Goal: Find specific page/section: Find specific page/section

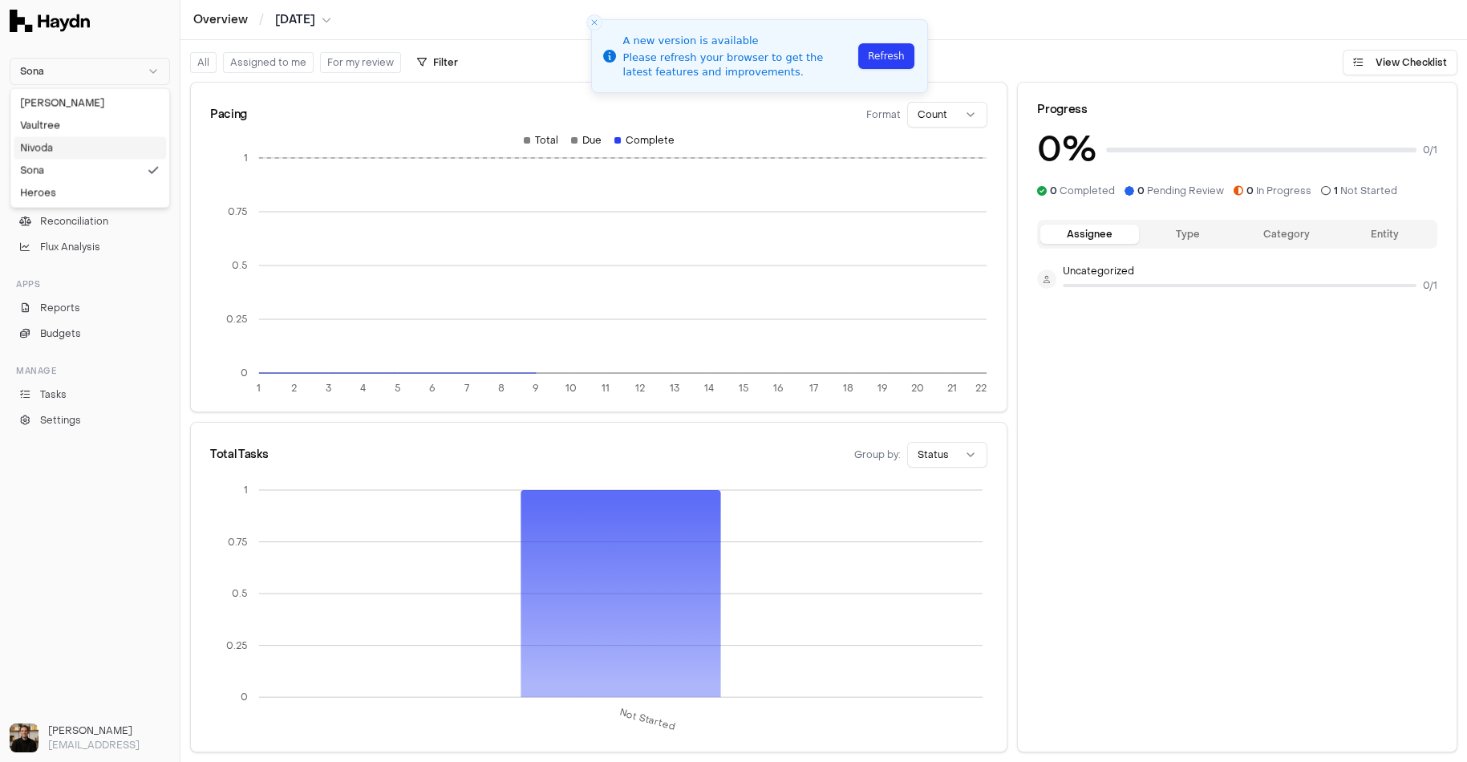
click at [59, 154] on div "Nivoda" at bounding box center [90, 147] width 152 height 22
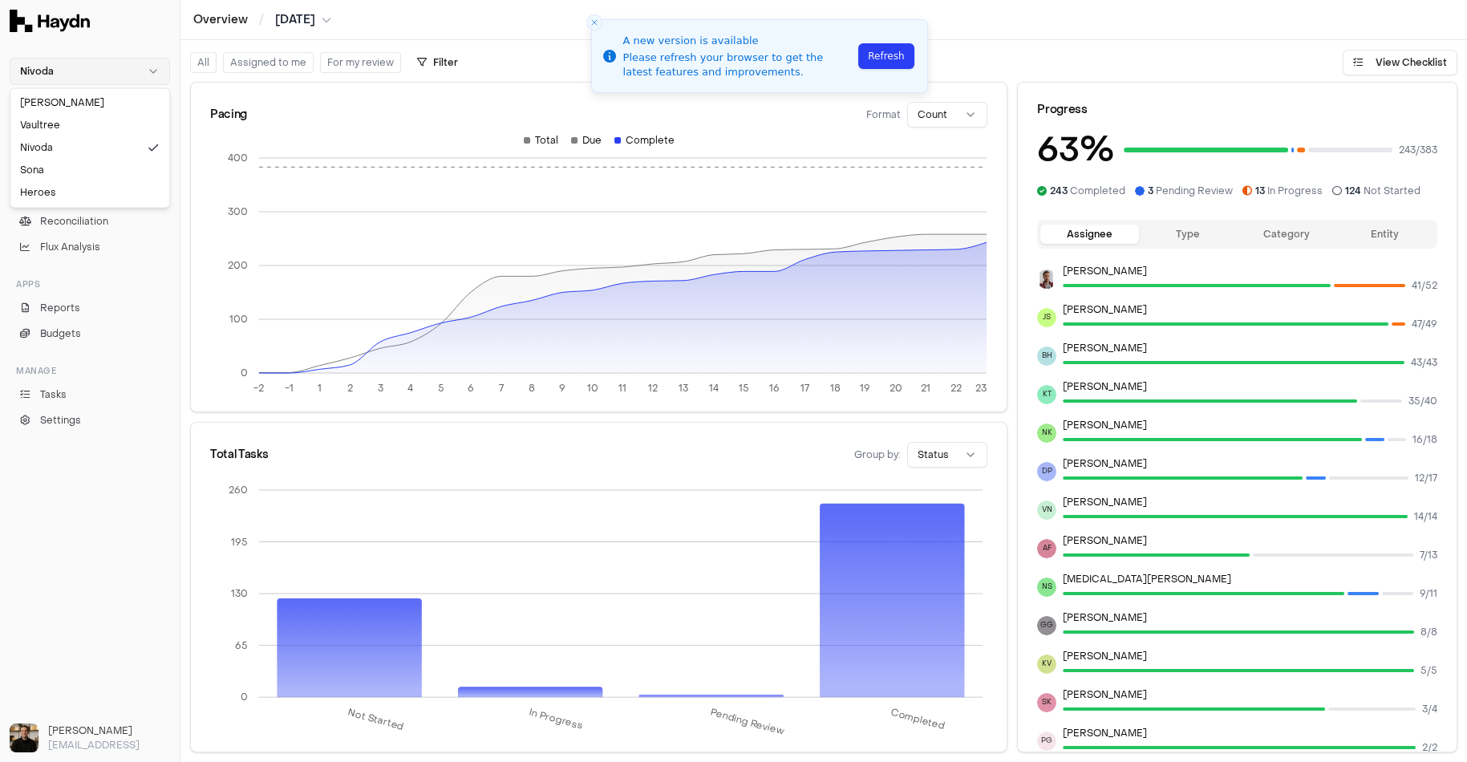
click at [56, 66] on html "Nivoda Inbox Close Overview Checklist Reconciliation Flux Analysis Apps Reports…" at bounding box center [733, 381] width 1467 height 762
click at [63, 189] on div "Heroes" at bounding box center [90, 192] width 152 height 22
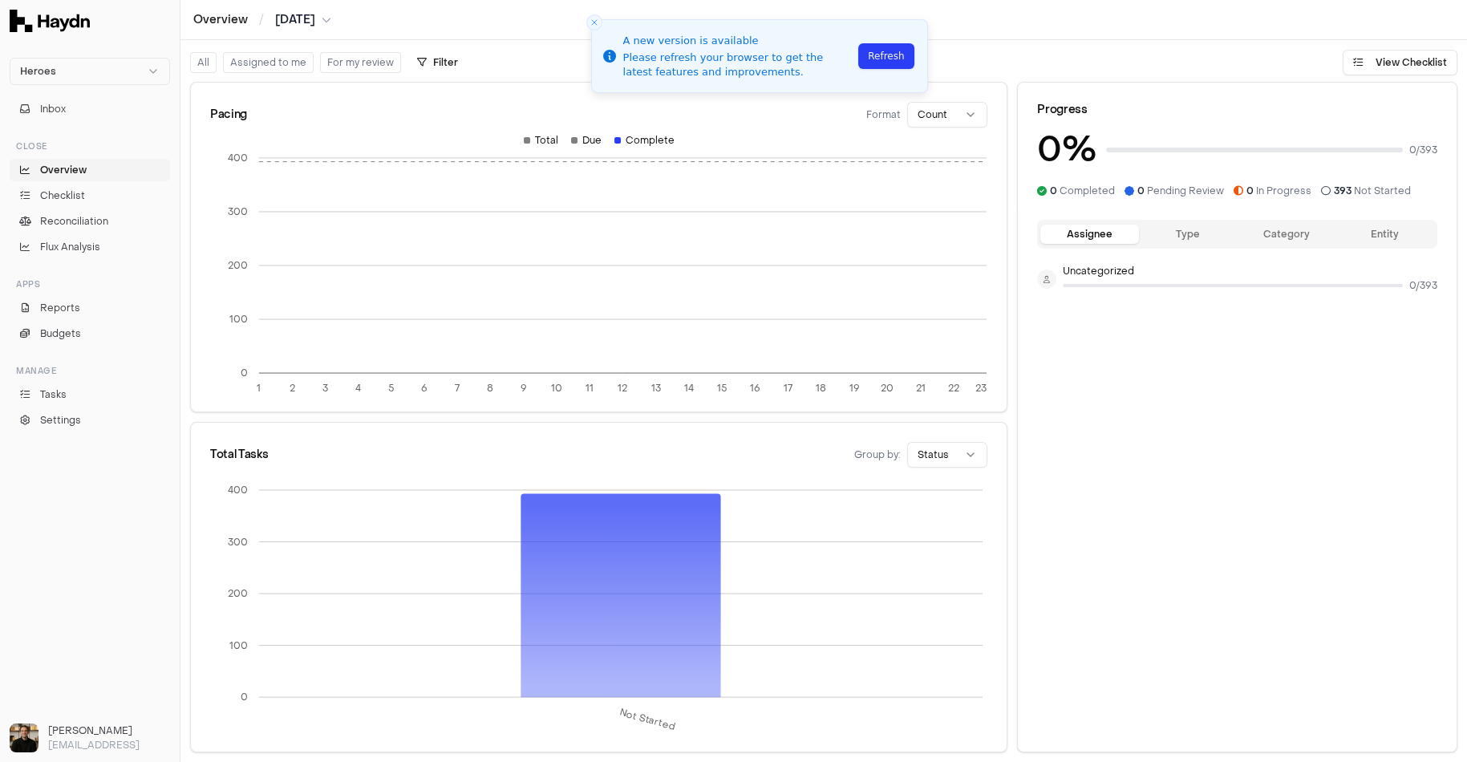
click at [298, 22] on span "[DATE]" at bounding box center [295, 20] width 40 height 16
click at [340, 125] on button "[DATE]" at bounding box center [367, 120] width 55 height 29
click at [70, 217] on span "Reconciliation" at bounding box center [74, 221] width 68 height 14
